Goal: Information Seeking & Learning: Learn about a topic

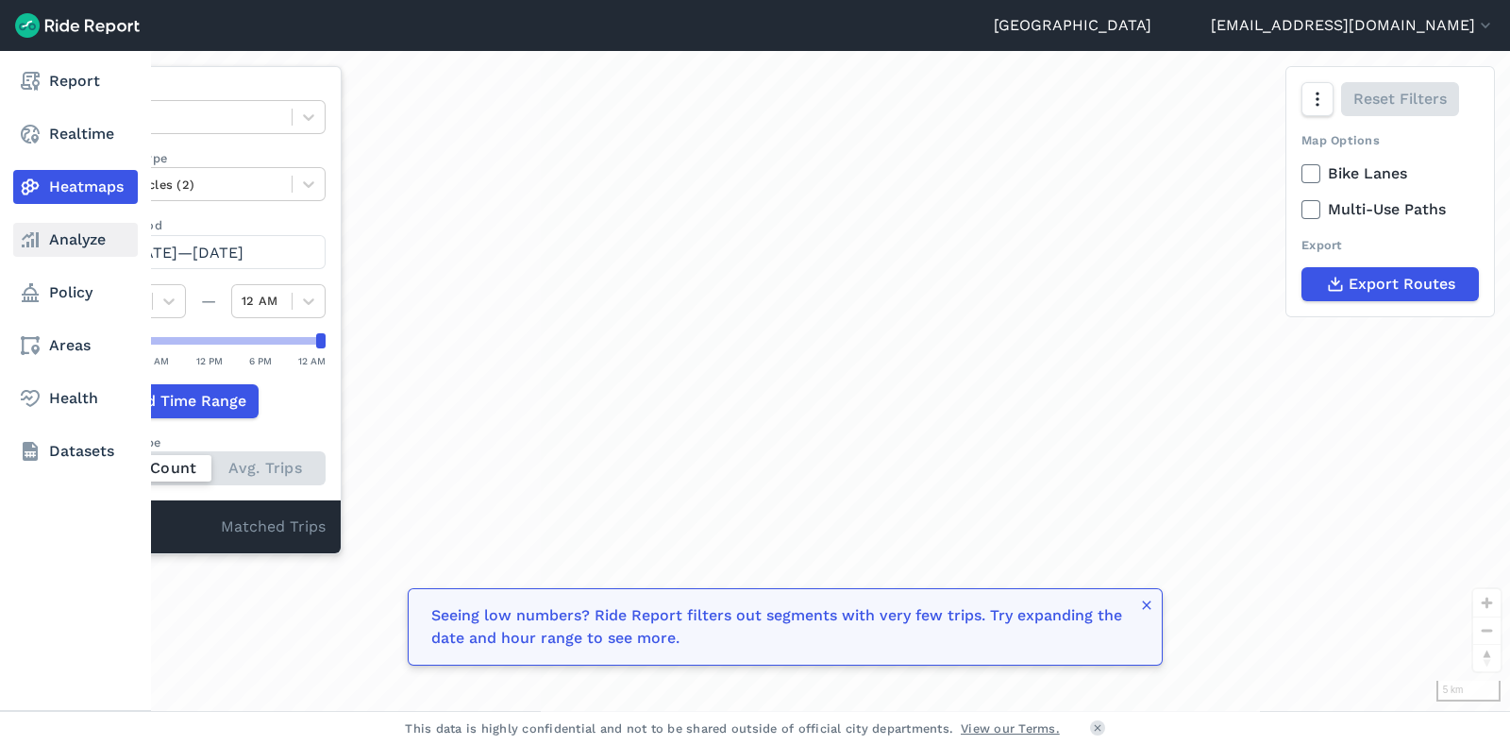
click at [97, 238] on link "Analyze" at bounding box center [75, 240] width 125 height 34
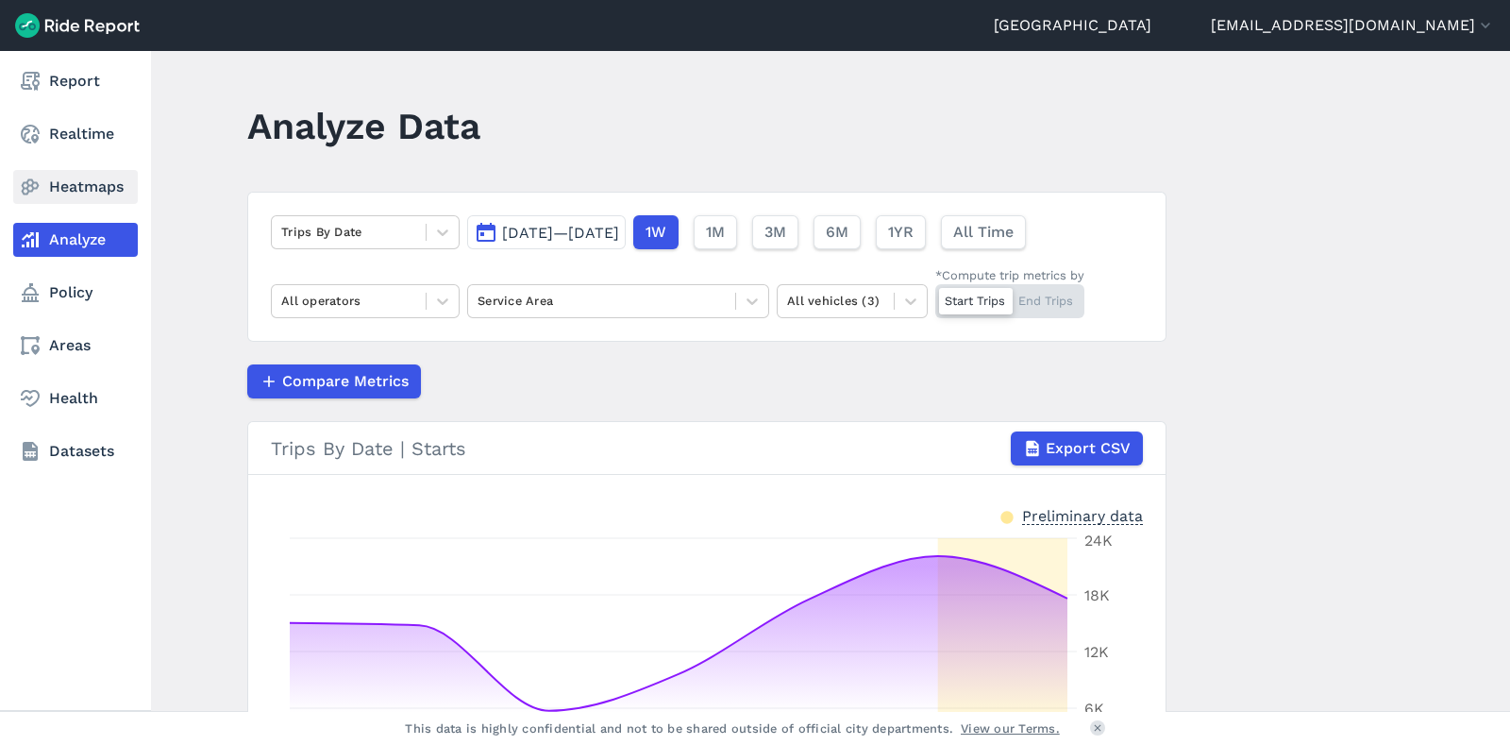
click at [95, 182] on link "Heatmaps" at bounding box center [75, 187] width 125 height 34
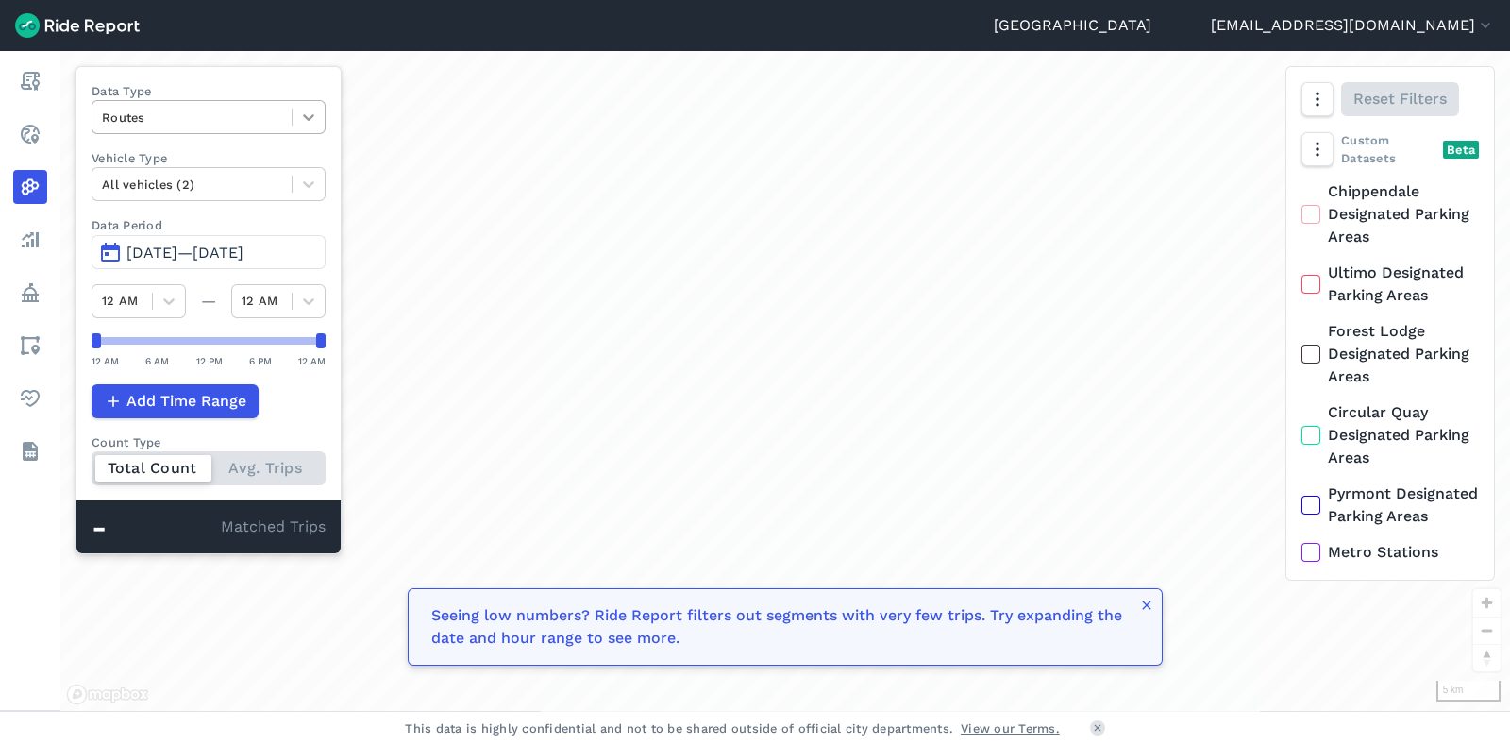
click at [312, 125] on icon at bounding box center [308, 117] width 19 height 19
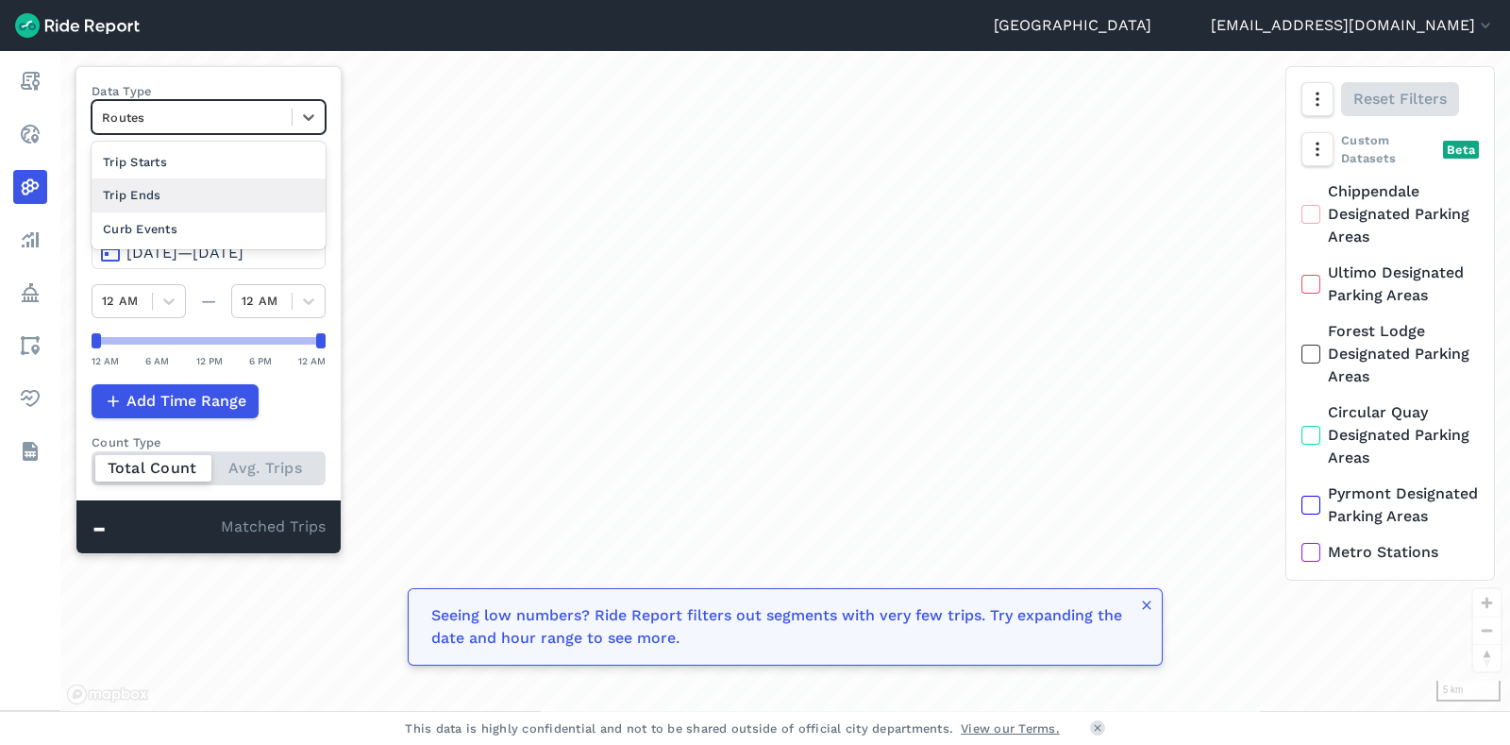
click at [257, 209] on div "Trip Ends" at bounding box center [209, 194] width 234 height 33
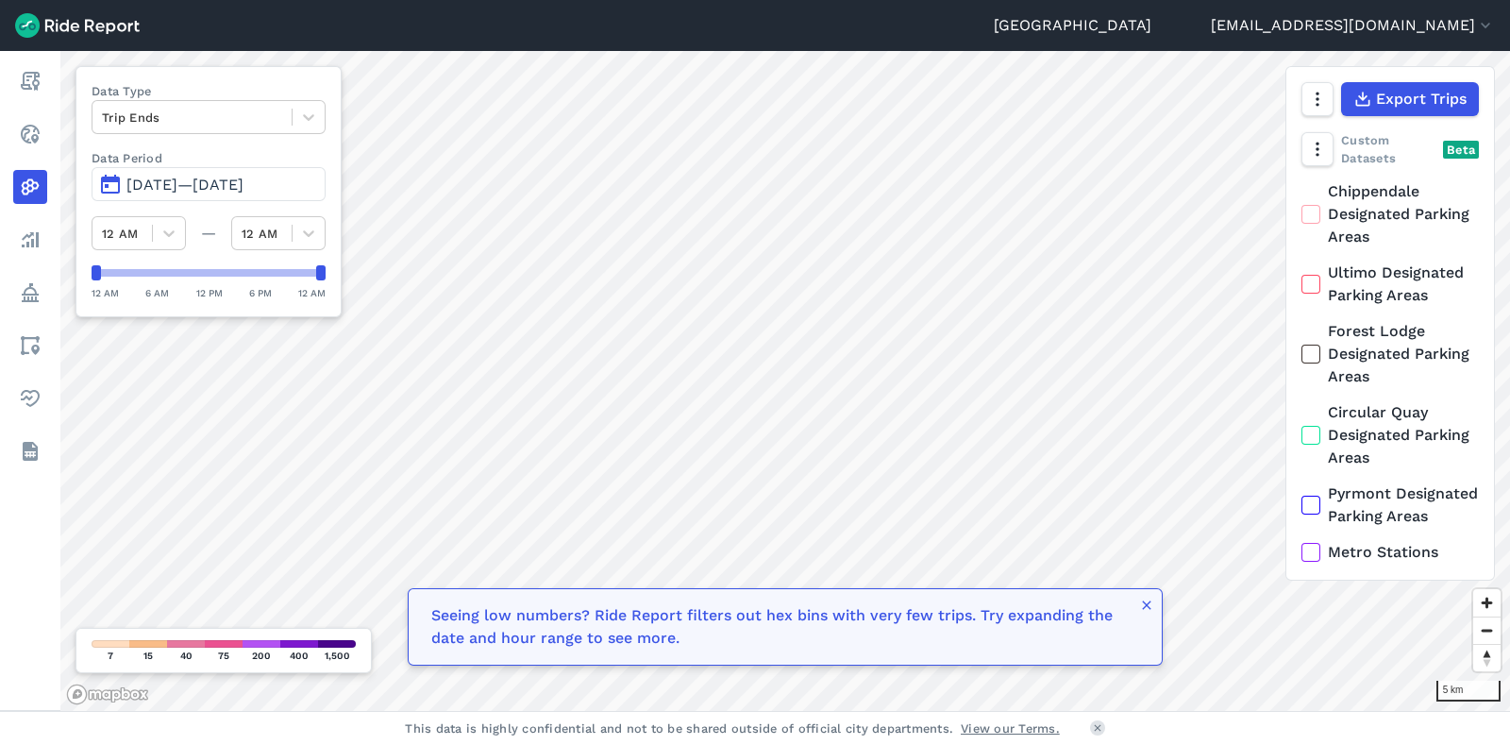
click at [229, 187] on span "[DATE]—[DATE]" at bounding box center [184, 185] width 117 height 18
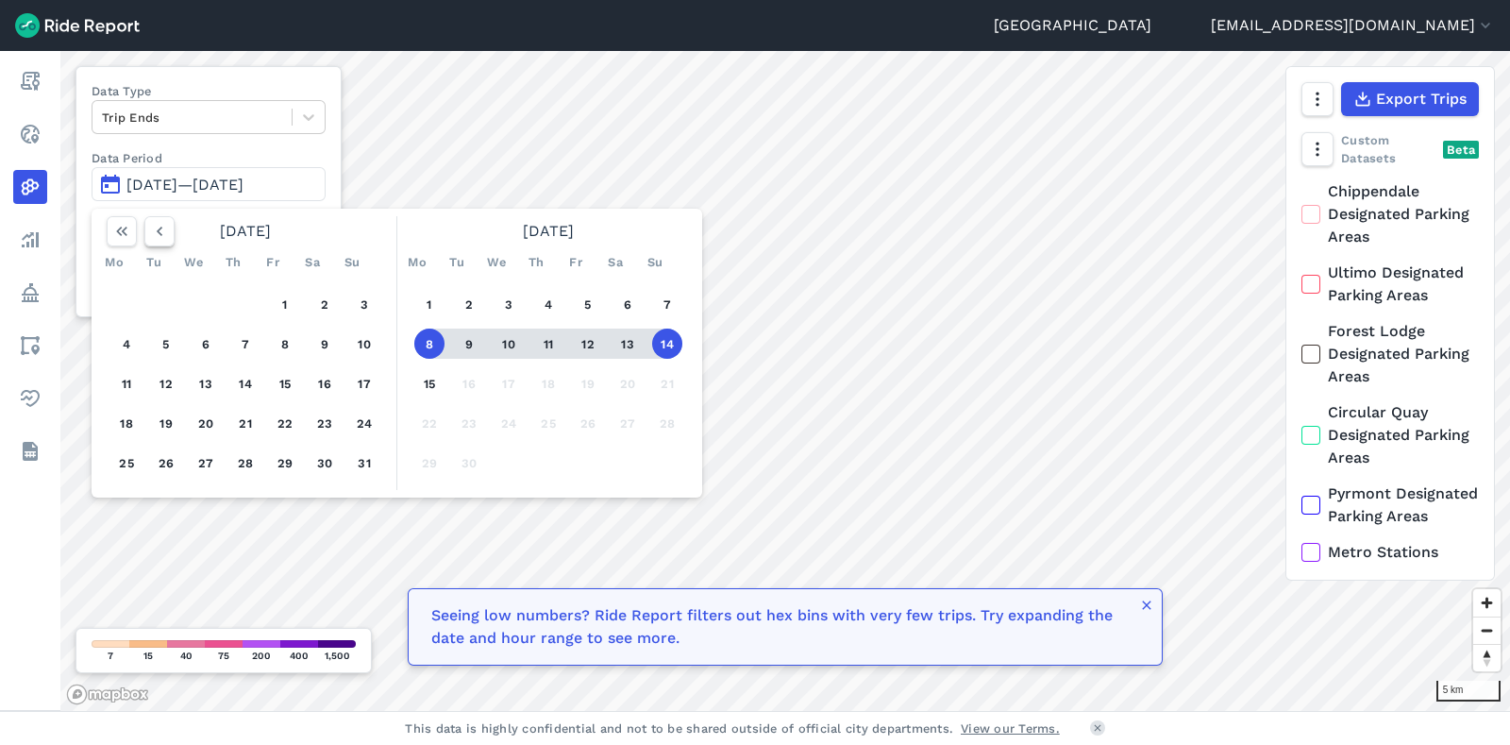
click at [164, 233] on icon "button" at bounding box center [159, 231] width 19 height 19
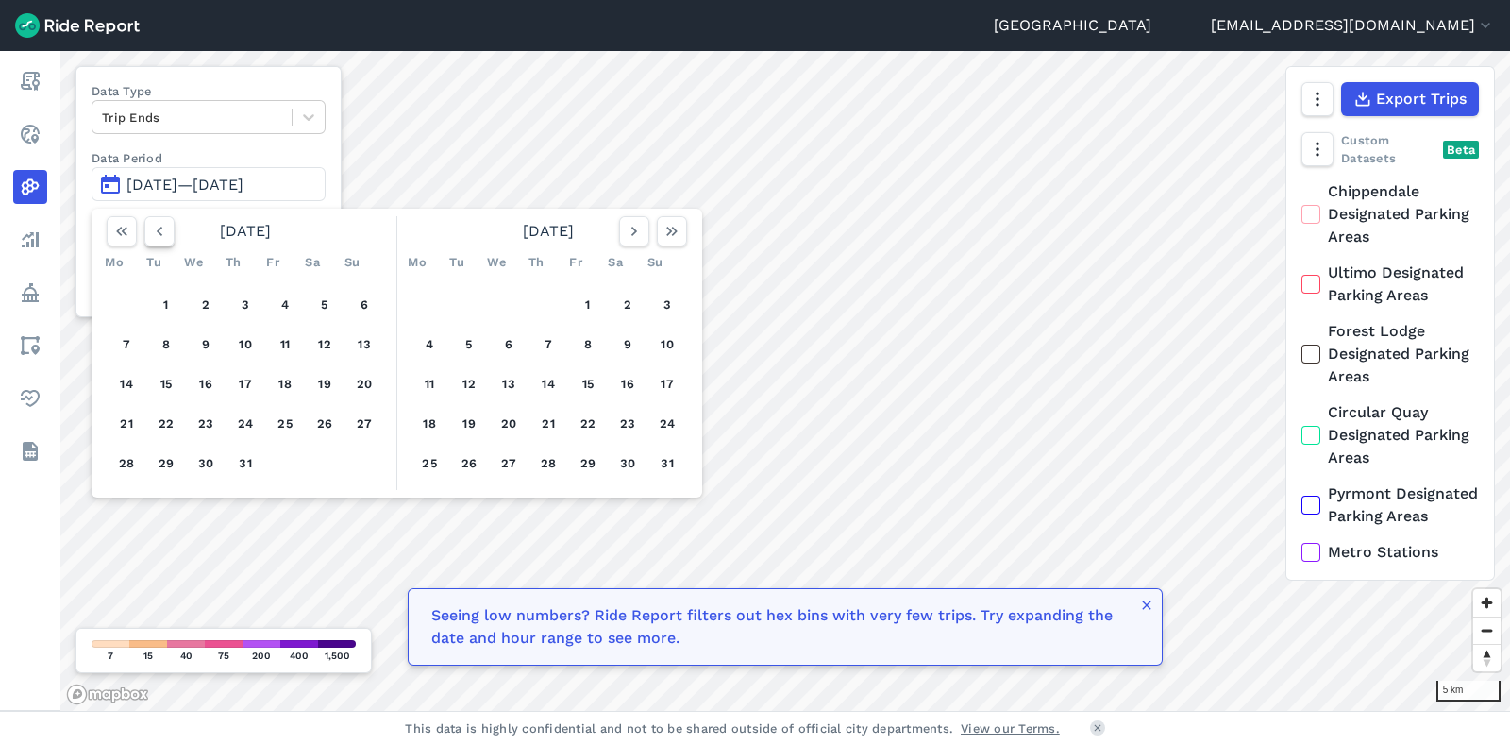
click at [164, 233] on icon "button" at bounding box center [159, 231] width 19 height 19
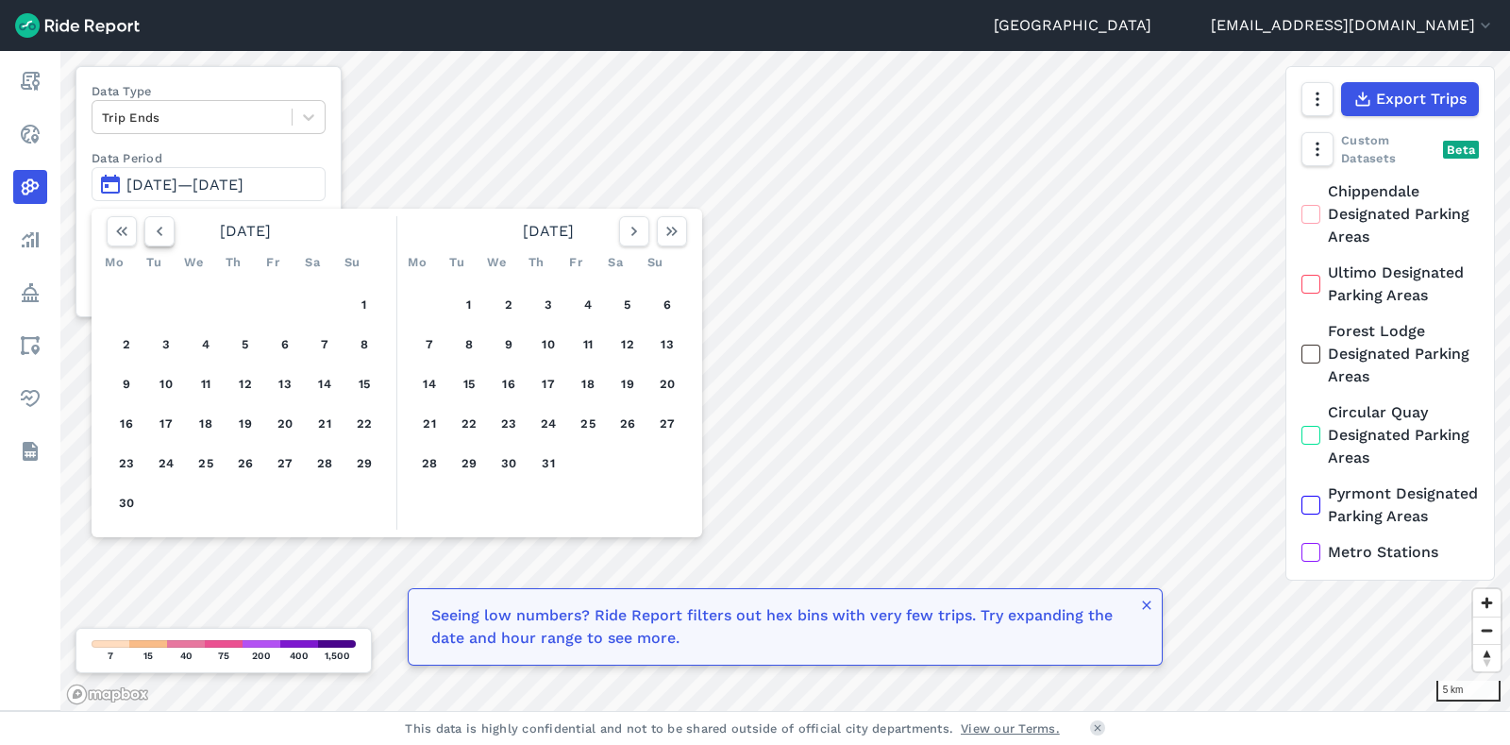
click at [164, 233] on icon "button" at bounding box center [159, 231] width 19 height 19
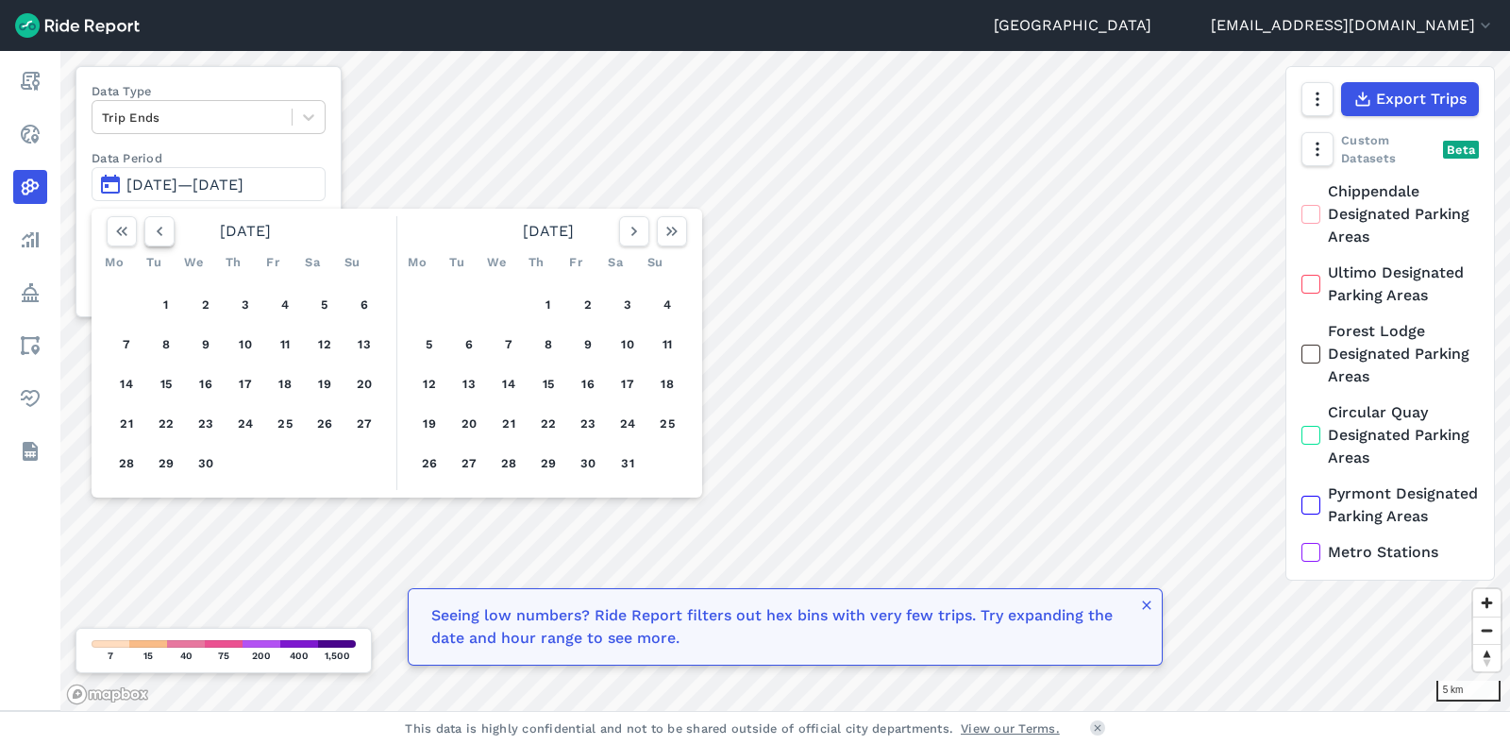
click at [164, 233] on icon "button" at bounding box center [159, 231] width 19 height 19
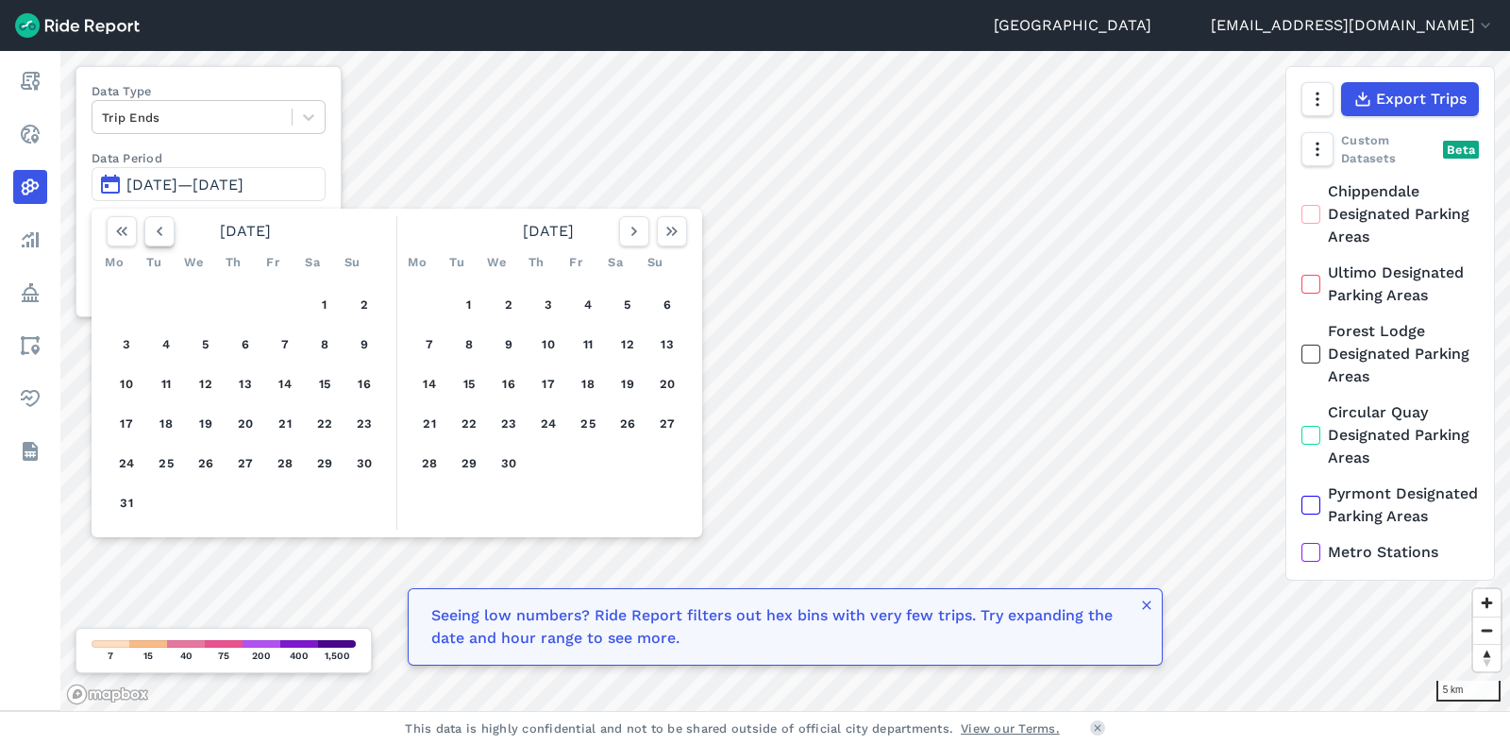
click at [164, 233] on icon "button" at bounding box center [159, 231] width 19 height 19
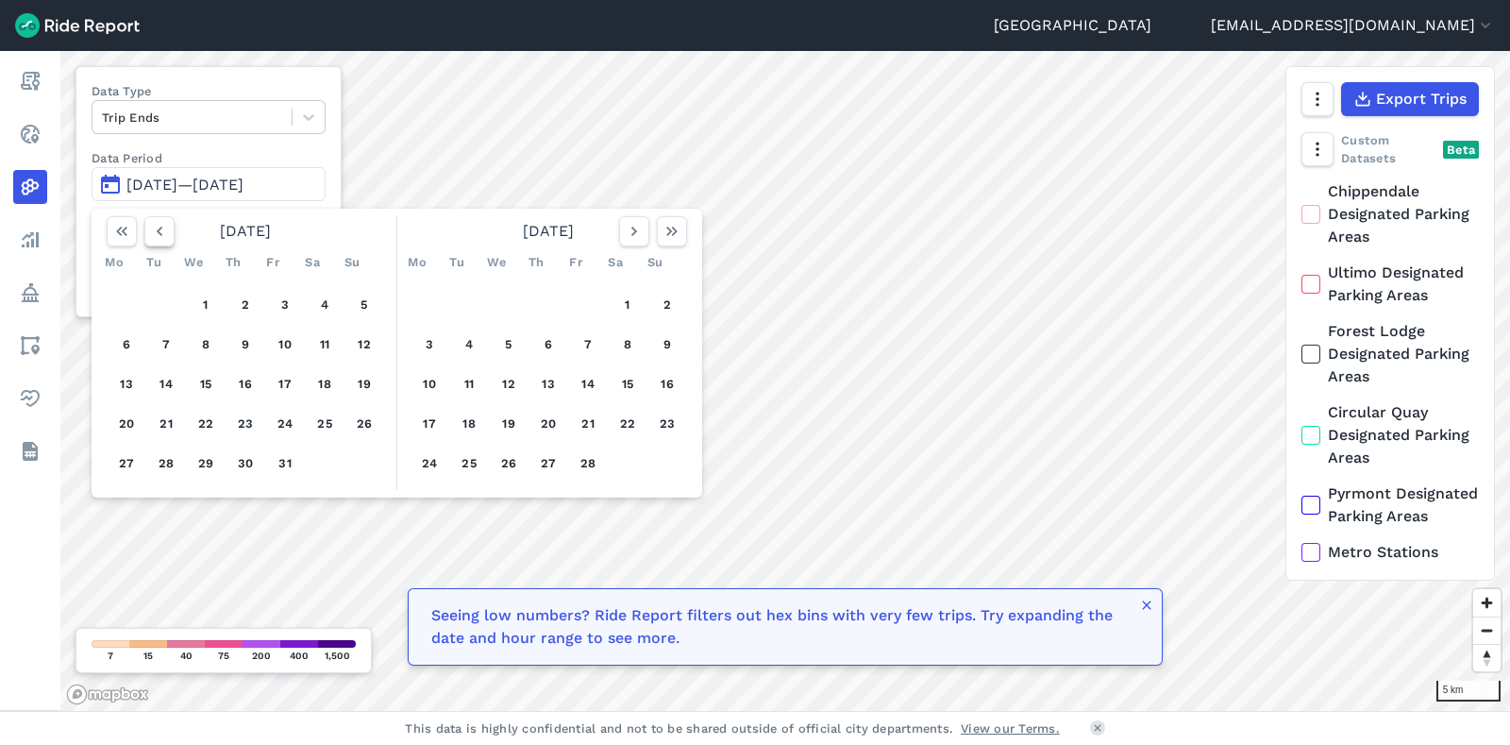
click at [164, 233] on icon "button" at bounding box center [159, 231] width 19 height 19
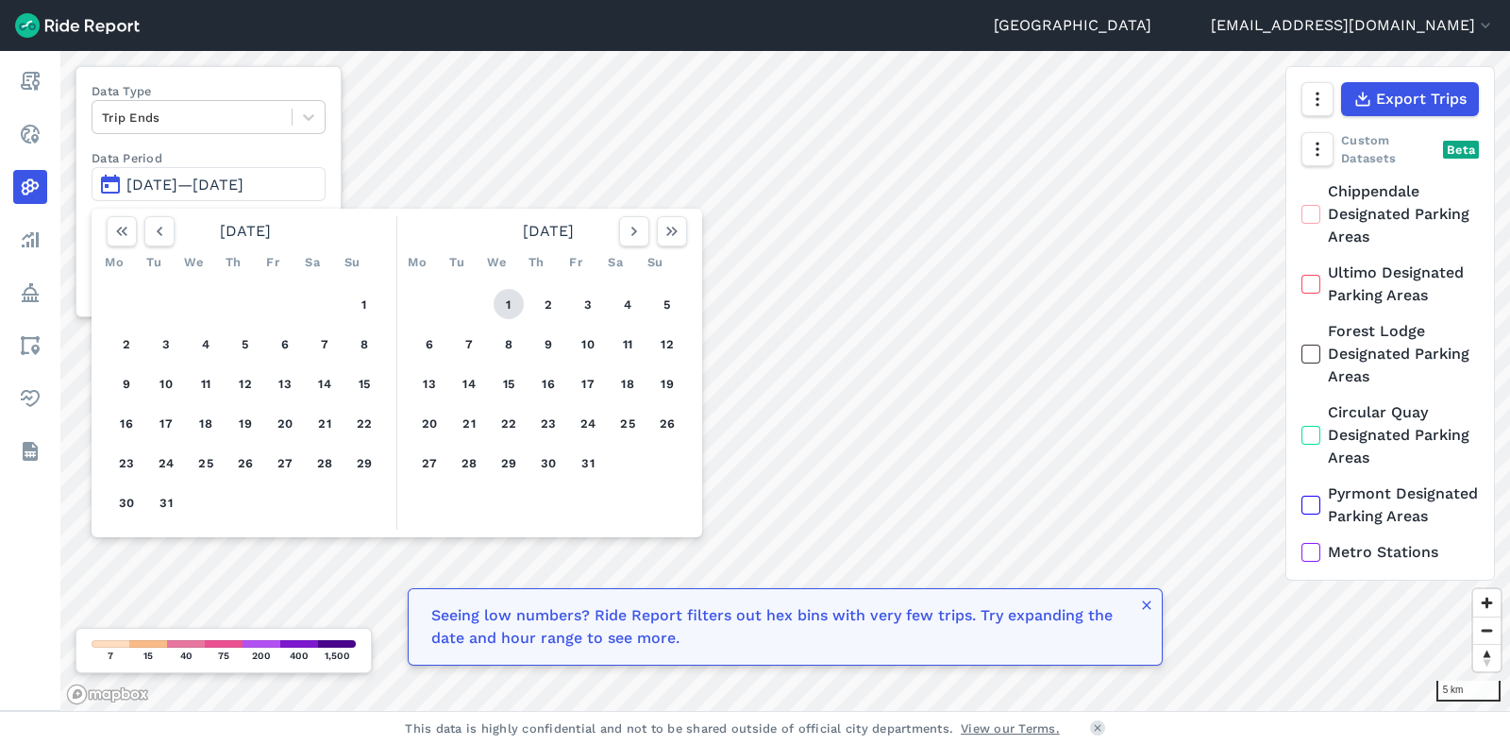
click at [507, 305] on button "1" at bounding box center [509, 304] width 30 height 30
click at [679, 239] on icon "button" at bounding box center [672, 231] width 19 height 19
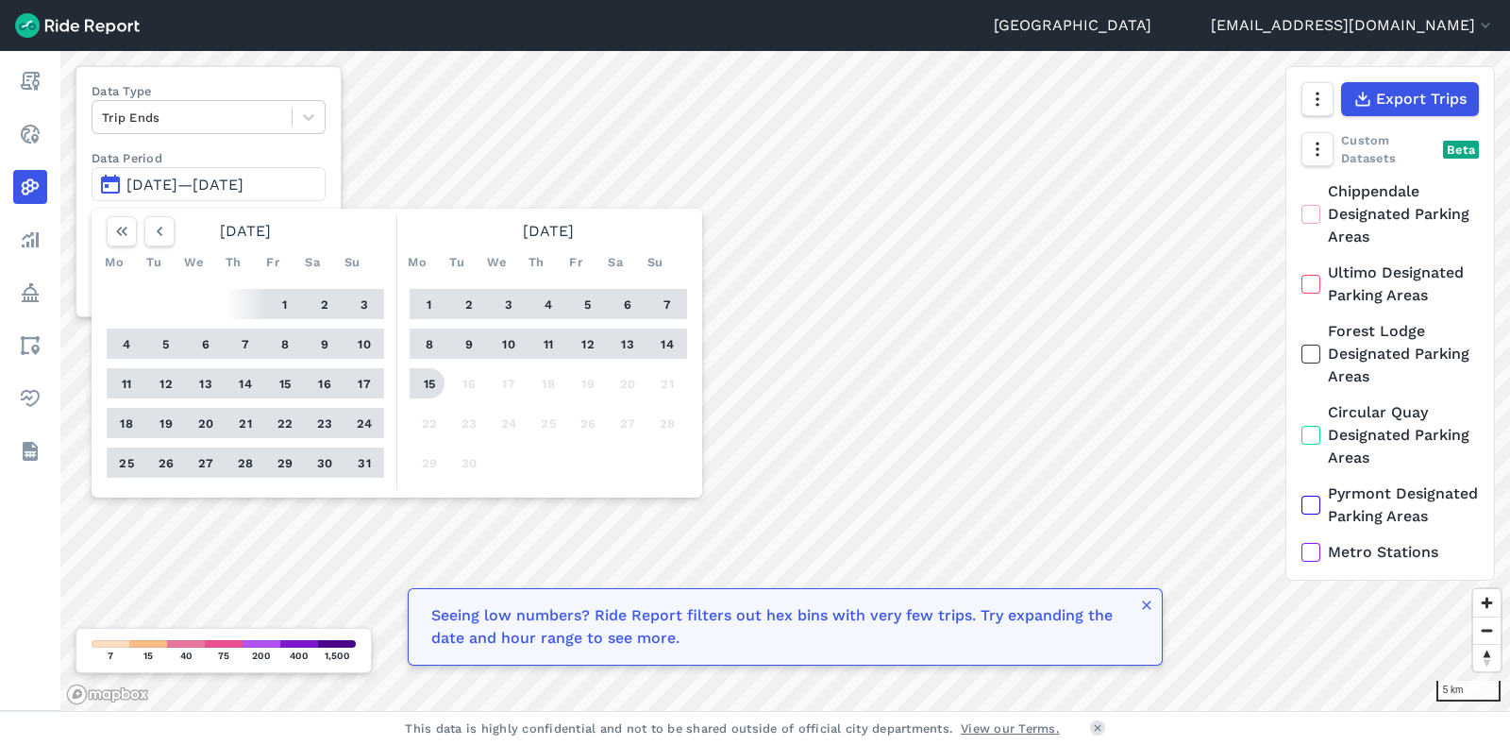
click at [414, 384] on button "15" at bounding box center [429, 383] width 30 height 30
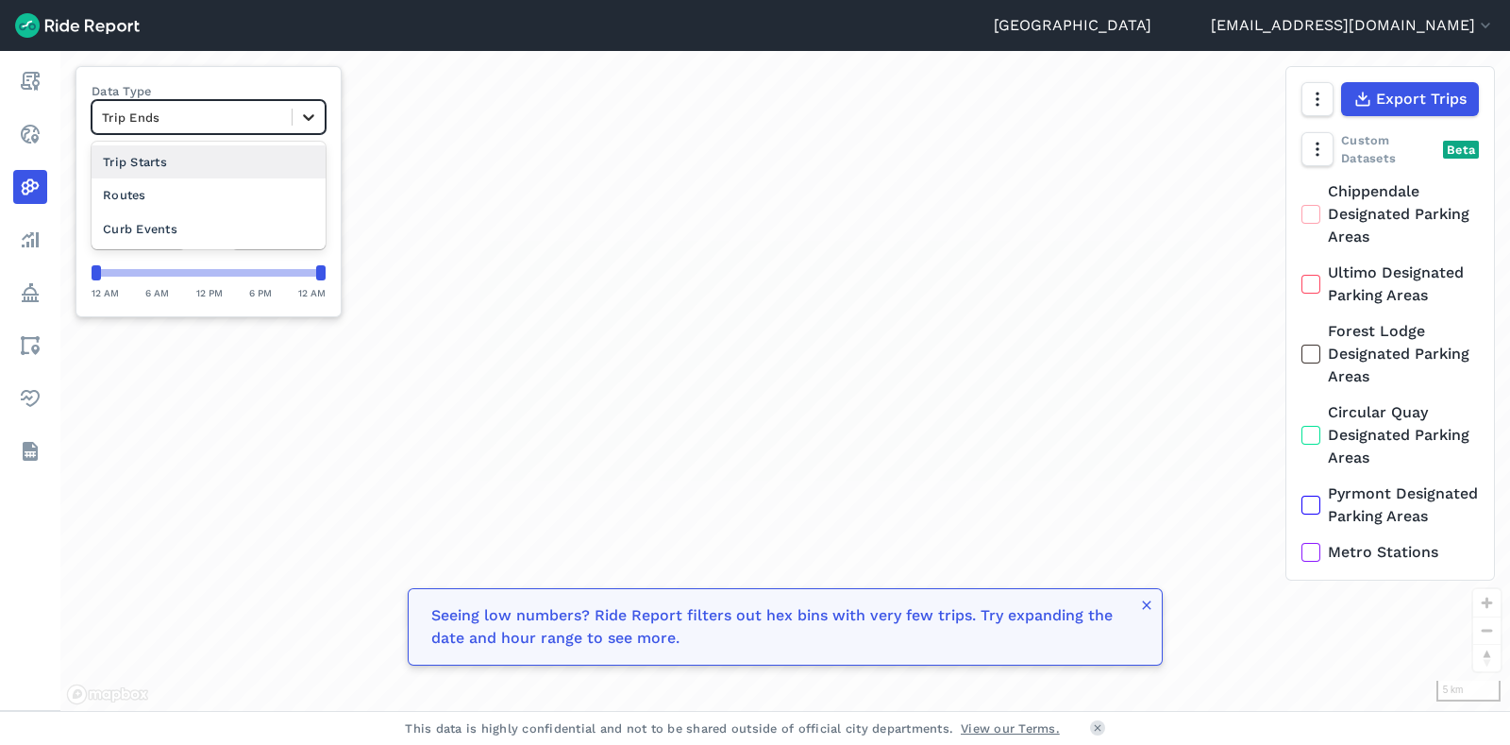
click at [313, 124] on icon at bounding box center [308, 117] width 19 height 19
click at [233, 222] on div "Curb Events" at bounding box center [209, 228] width 234 height 33
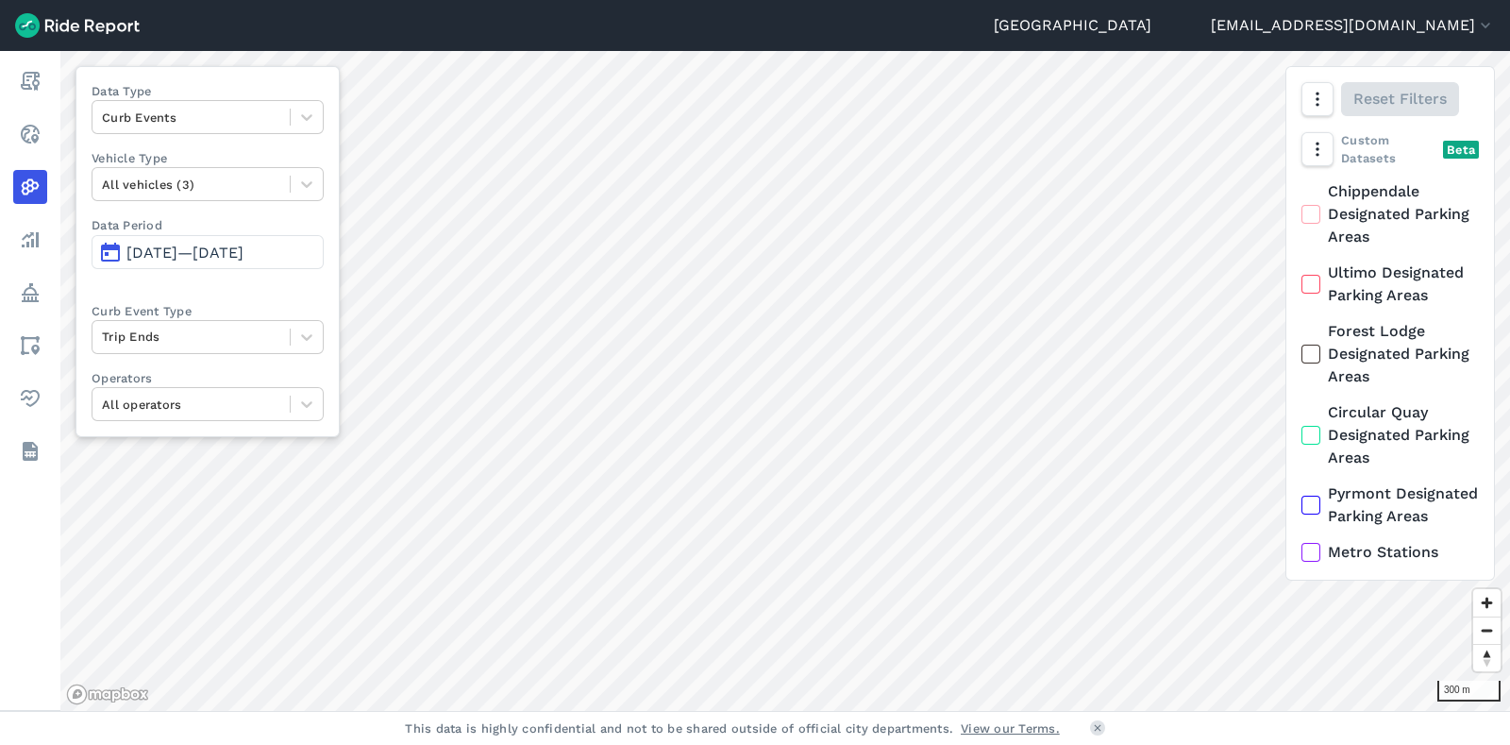
click at [792, 744] on html "Sydney [EMAIL_ADDRESS][DOMAIN_NAME] Settings Terms Sign Out Report Realtime Hea…" at bounding box center [755, 372] width 1510 height 745
click at [942, 744] on html "Sydney [EMAIL_ADDRESS][DOMAIN_NAME] Settings Terms Sign Out Report Realtime Hea…" at bounding box center [755, 372] width 1510 height 745
click at [935, 740] on div "Sydney [EMAIL_ADDRESS][DOMAIN_NAME] Settings Terms Sign Out Report Realtime Hea…" at bounding box center [755, 372] width 1510 height 745
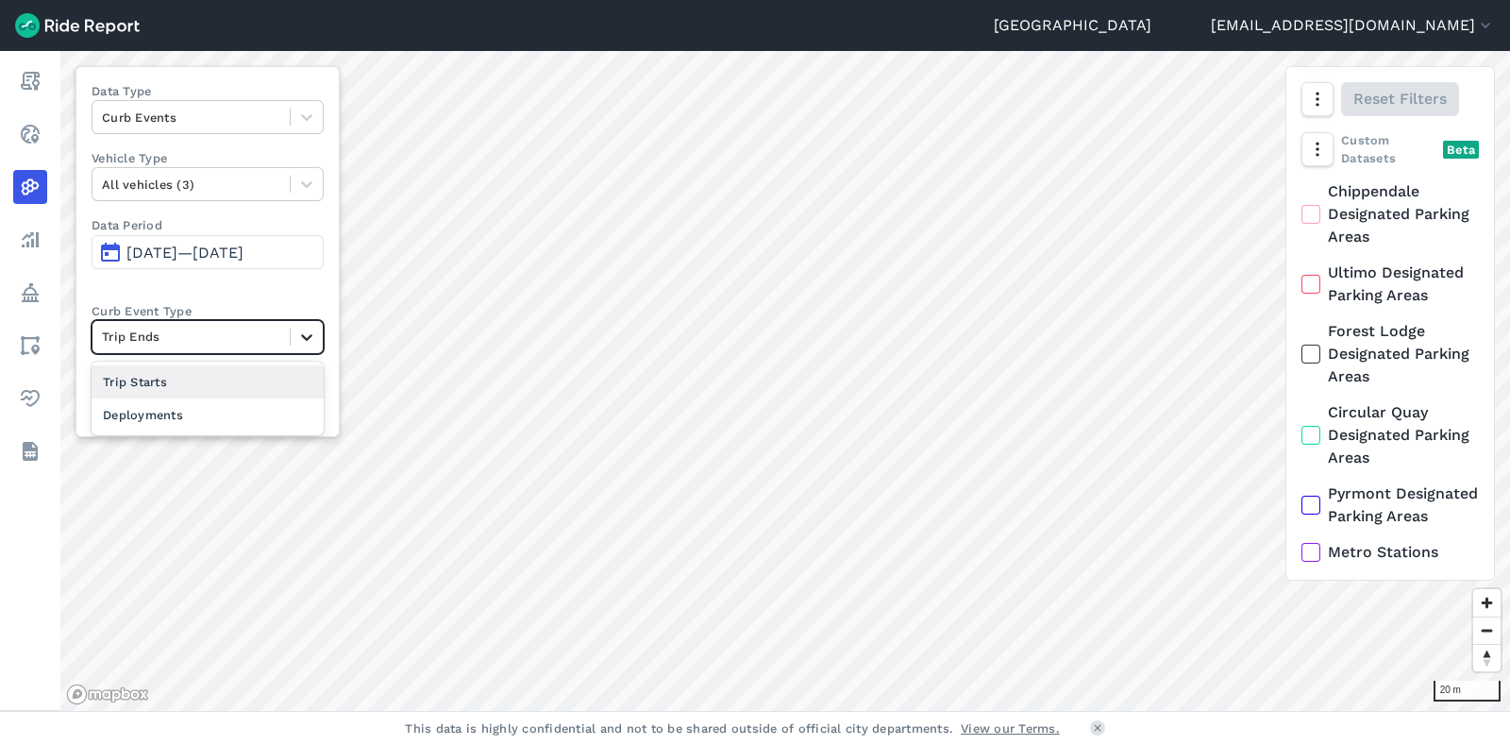
click at [318, 342] on div at bounding box center [307, 337] width 32 height 32
click at [243, 385] on div "Trip Starts" at bounding box center [208, 381] width 232 height 33
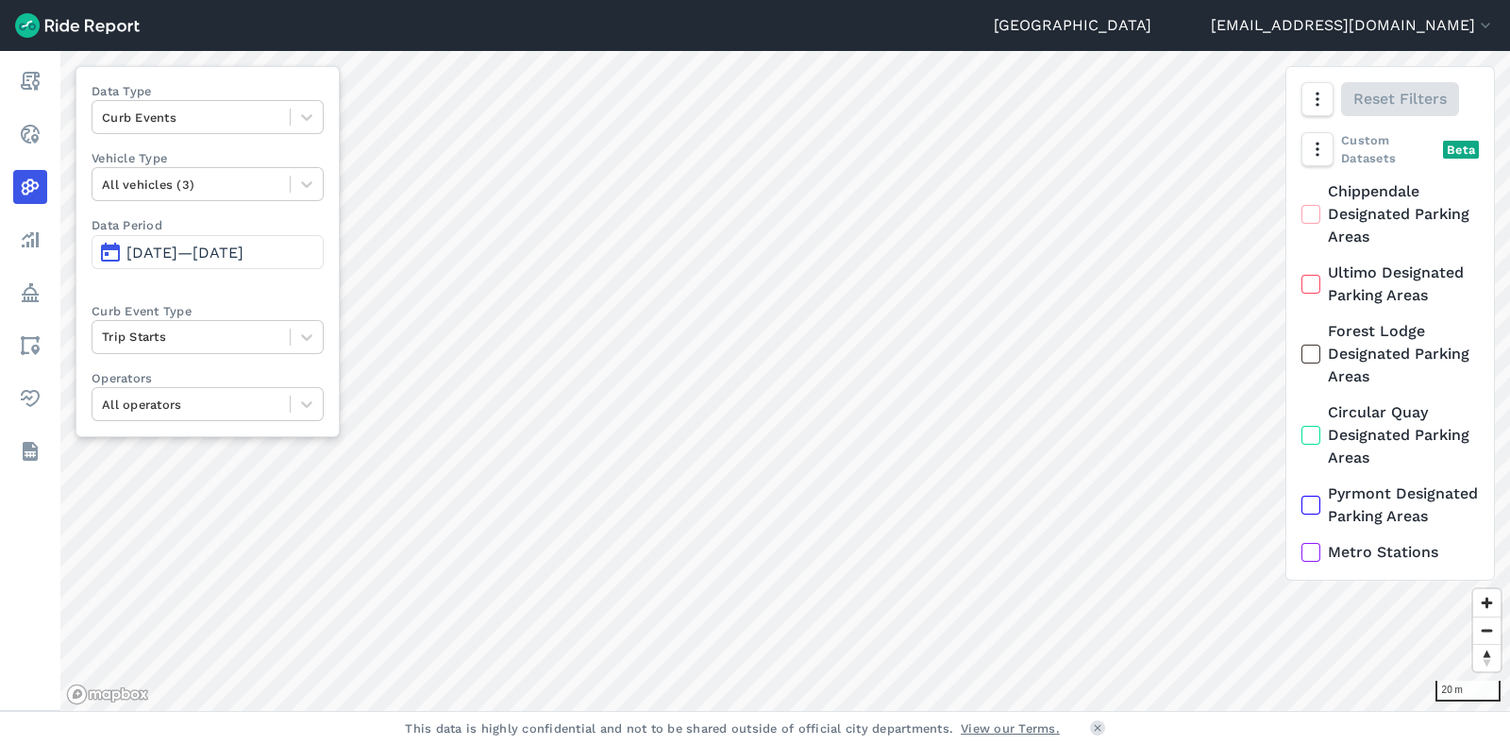
click at [937, 744] on html "Sydney [EMAIL_ADDRESS][DOMAIN_NAME] Settings Terms Sign Out Report Realtime Hea…" at bounding box center [755, 372] width 1510 height 745
